Goal: Task Accomplishment & Management: Manage account settings

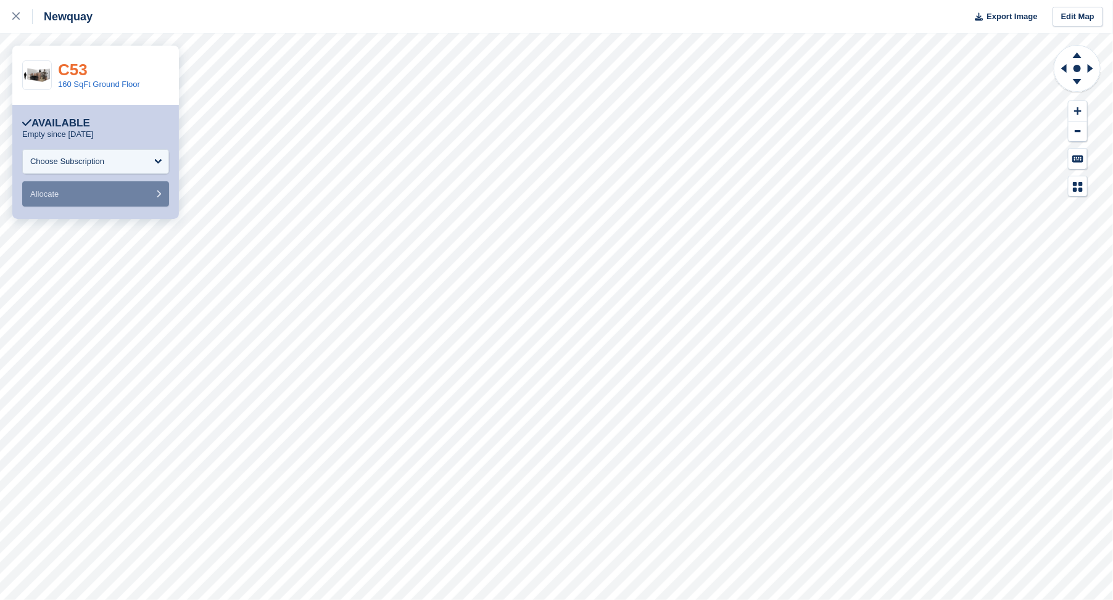
click at [82, 73] on link "C53" at bounding box center [73, 69] width 30 height 19
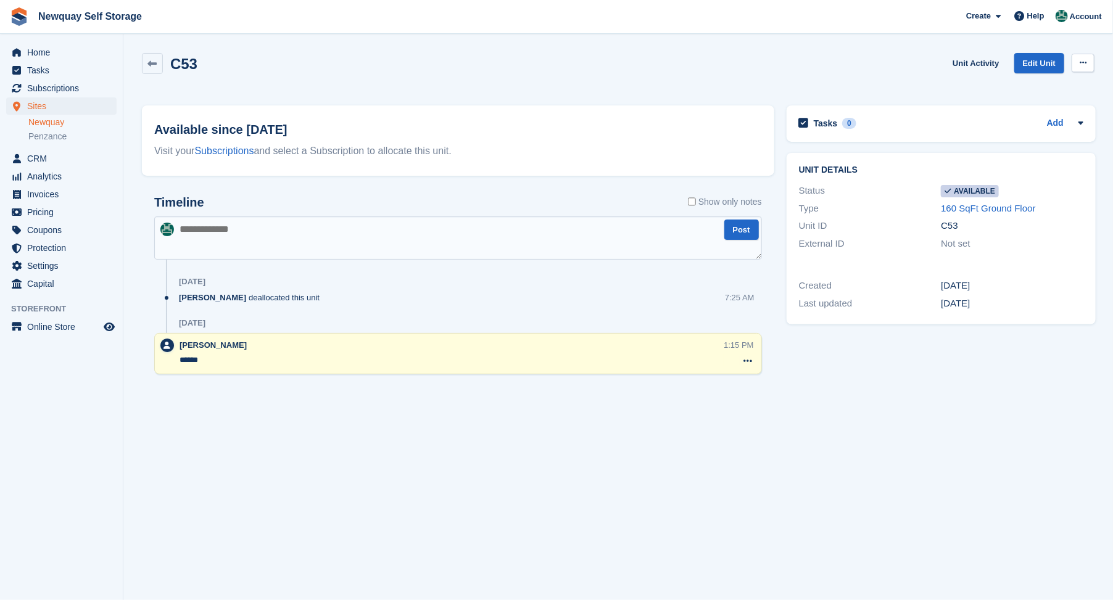
click at [1078, 62] on button at bounding box center [1083, 63] width 23 height 19
click at [1000, 87] on p "Make unavailable" at bounding box center [1035, 87] width 107 height 16
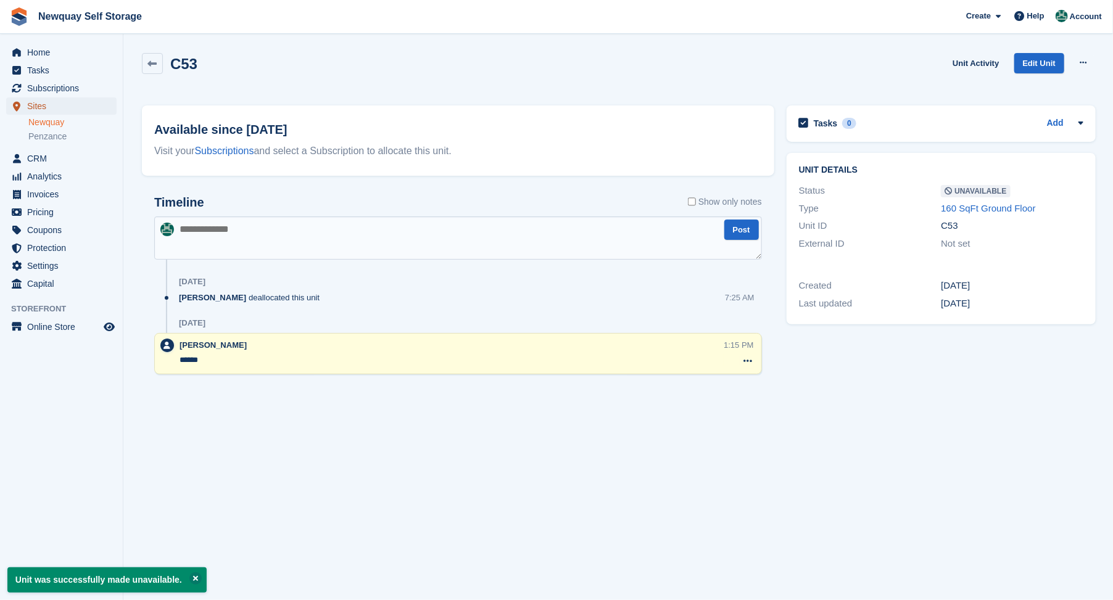
click at [30, 107] on span "Sites" at bounding box center [64, 106] width 74 height 17
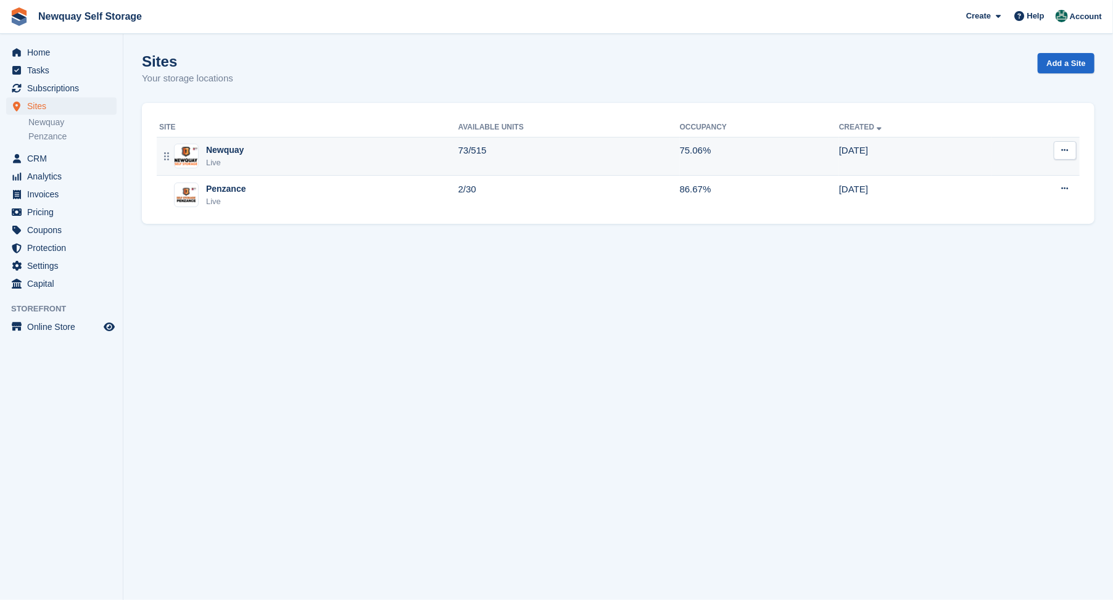
click at [218, 149] on div "Newquay" at bounding box center [225, 150] width 38 height 13
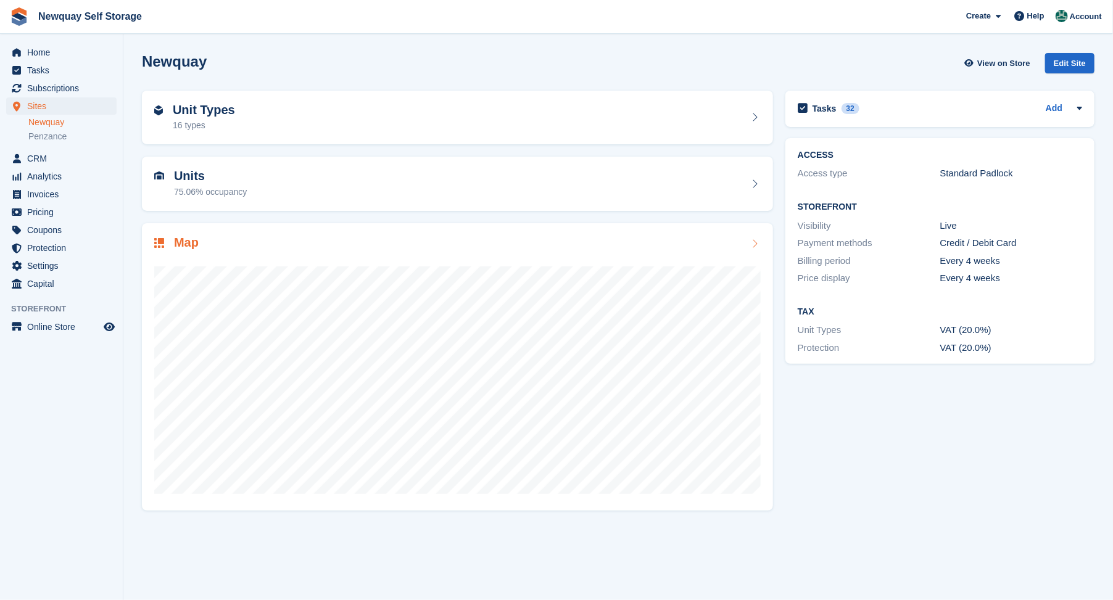
click at [182, 242] on h2 "Map" at bounding box center [186, 243] width 25 height 14
